Goal: Task Accomplishment & Management: Use online tool/utility

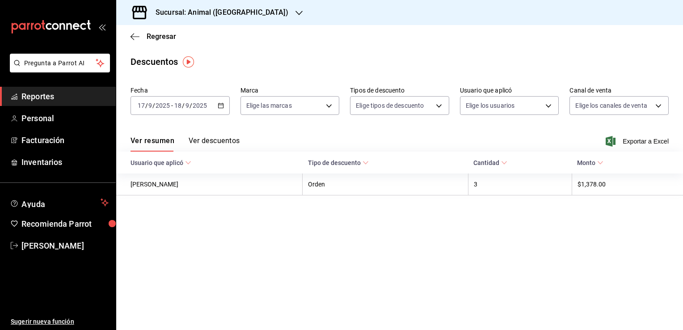
click at [222, 108] on \(Stroke\) "button" at bounding box center [220, 105] width 5 height 5
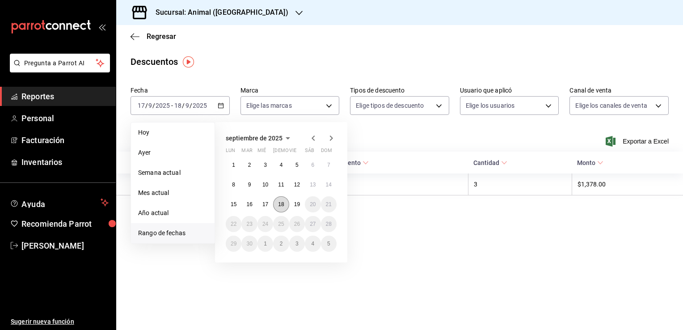
click at [279, 202] on abbr "18" at bounding box center [281, 204] width 6 height 6
click at [293, 203] on button "19" at bounding box center [297, 204] width 16 height 16
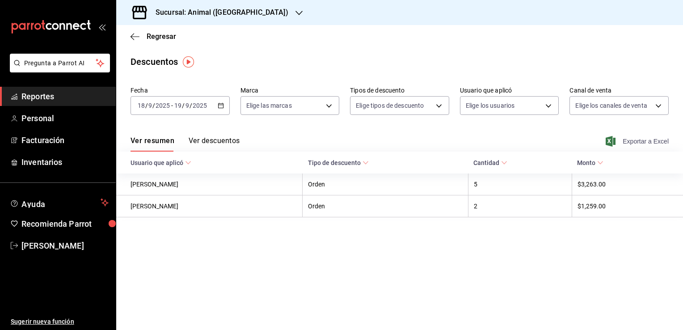
click at [643, 141] on span "Exportar a Excel" at bounding box center [638, 141] width 61 height 11
click at [157, 37] on span "Regresar" at bounding box center [162, 36] width 30 height 8
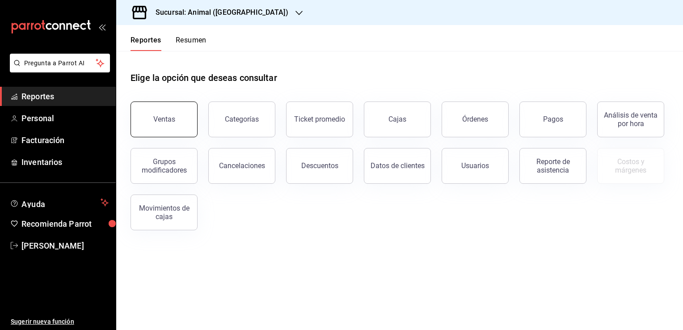
click at [165, 125] on button "Ventas" at bounding box center [164, 119] width 67 height 36
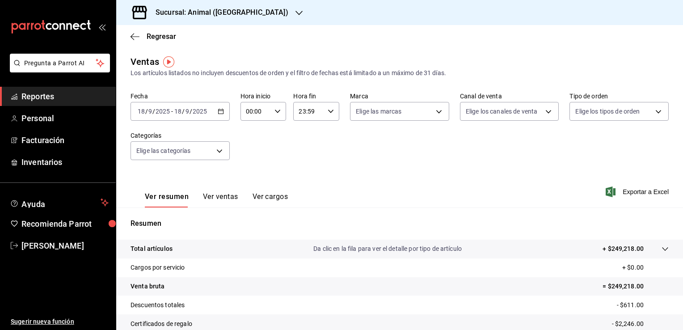
click at [220, 112] on icon "button" at bounding box center [221, 111] width 6 height 6
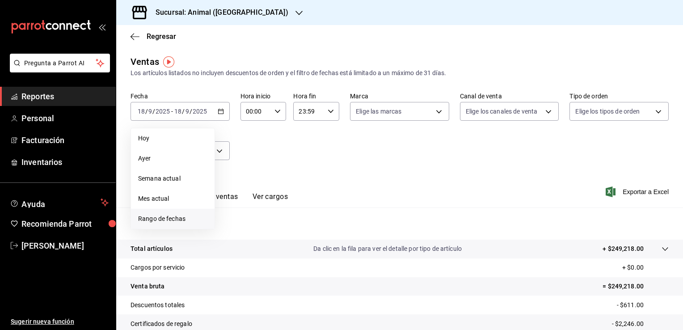
click at [163, 219] on span "Rango de fechas" at bounding box center [172, 218] width 69 height 9
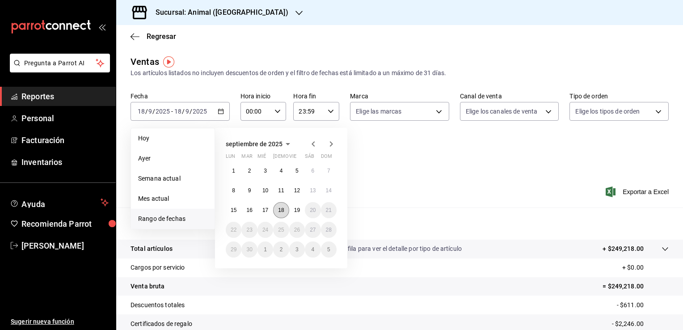
click at [279, 213] on button "18" at bounding box center [281, 210] width 16 height 16
click at [299, 208] on abbr "19" at bounding box center [297, 210] width 6 height 6
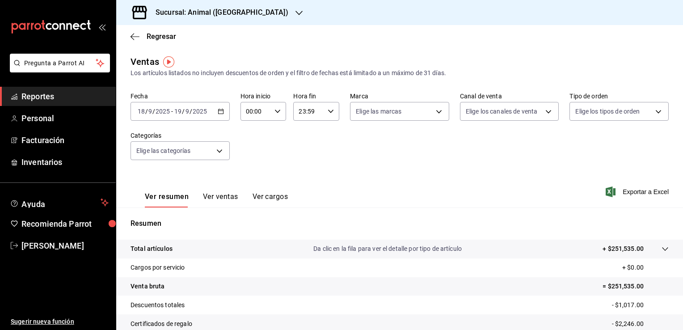
click at [275, 112] on \(Stroke\) "button" at bounding box center [277, 111] width 5 height 3
click at [252, 178] on span "02" at bounding box center [250, 176] width 8 height 7
type input "02:00"
click at [252, 169] on span "04" at bounding box center [250, 166] width 8 height 7
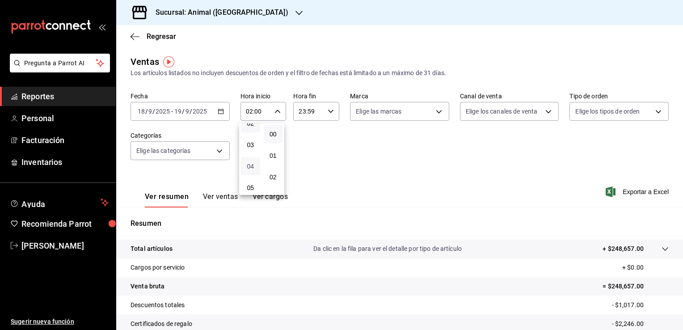
type input "04:00"
click at [326, 110] on div at bounding box center [341, 165] width 683 height 330
click at [326, 110] on div "00 01 02 03 04 05 06 07 08 09 10 11 12 13 14 15 16 17 18 19 20 21 22 23 00 01 0…" at bounding box center [341, 166] width 683 height 327
click at [328, 110] on icon "button" at bounding box center [331, 111] width 6 height 6
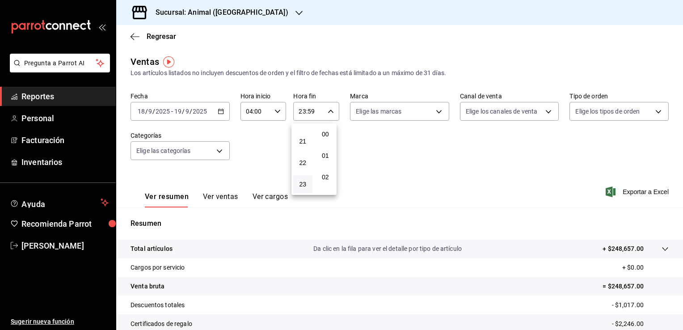
scroll to position [1237, 0]
click at [302, 161] on span "22" at bounding box center [303, 162] width 8 height 7
type input "22:59"
click at [302, 161] on span "04" at bounding box center [303, 161] width 8 height 7
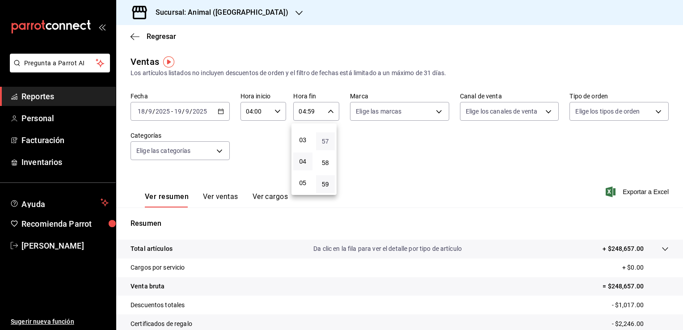
click at [325, 141] on span "57" at bounding box center [325, 141] width 8 height 7
type input "04:57"
click at [325, 136] on span "00" at bounding box center [325, 134] width 8 height 7
type input "04:00"
click at [428, 164] on div at bounding box center [341, 165] width 683 height 330
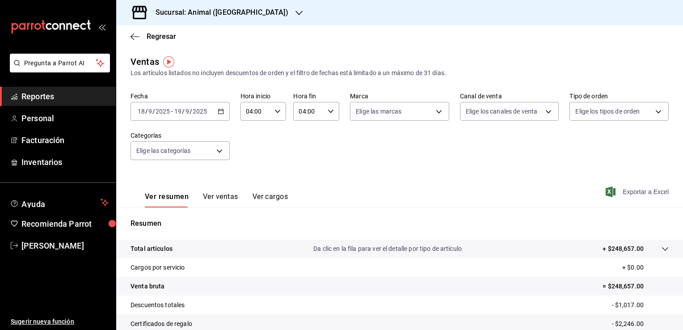
click at [642, 190] on span "Exportar a Excel" at bounding box center [638, 191] width 61 height 11
